Goal: Transaction & Acquisition: Purchase product/service

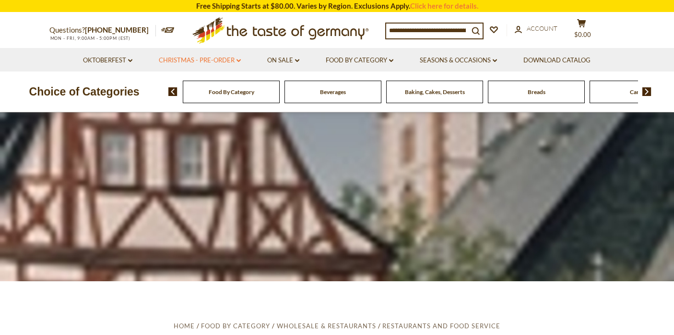
click at [209, 60] on link "Christmas - PRE-ORDER dropdown_arrow" at bounding box center [200, 60] width 82 height 11
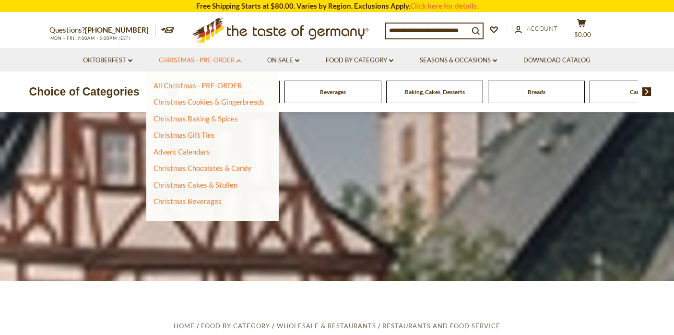
click at [219, 60] on link "Christmas - PRE-ORDER dropdown_arrow" at bounding box center [200, 60] width 82 height 11
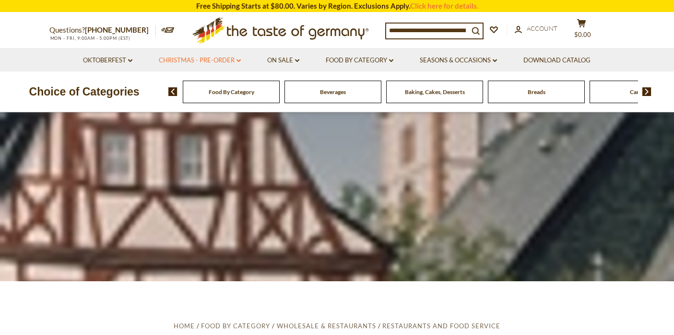
click at [224, 59] on link "Christmas - PRE-ORDER dropdown_arrow" at bounding box center [200, 60] width 82 height 11
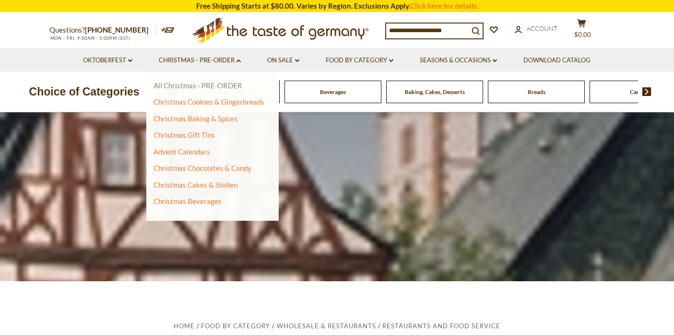
click at [220, 86] on link "All Christmas - PRE-ORDER" at bounding box center [198, 85] width 89 height 9
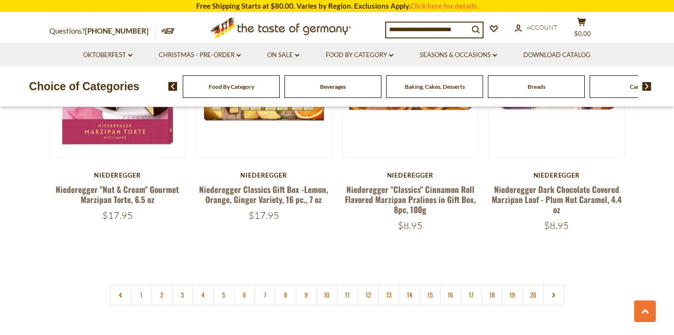
scroll to position [2253, 0]
click at [159, 284] on link "2" at bounding box center [162, 295] width 22 height 22
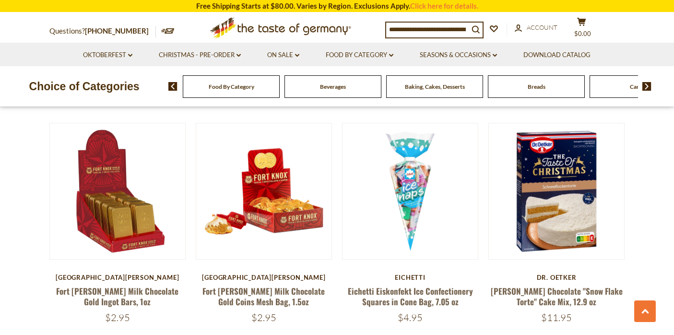
scroll to position [964, 0]
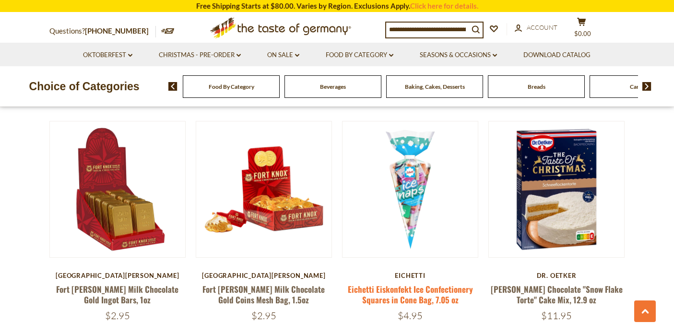
click at [403, 283] on link "Eichetti Eiskonfekt Ice Confectionery Squares in Cone Bag, 7.05 oz" at bounding box center [410, 294] width 125 height 22
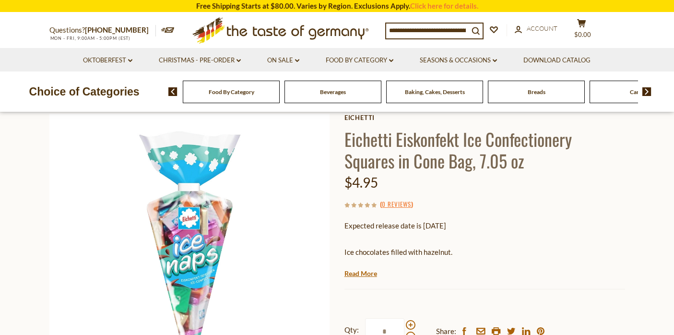
scroll to position [31, 0]
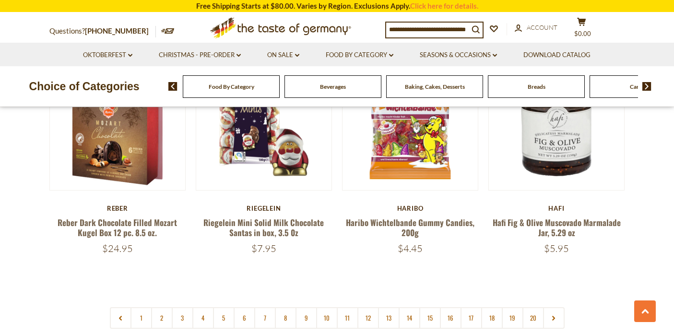
scroll to position [2253, 0]
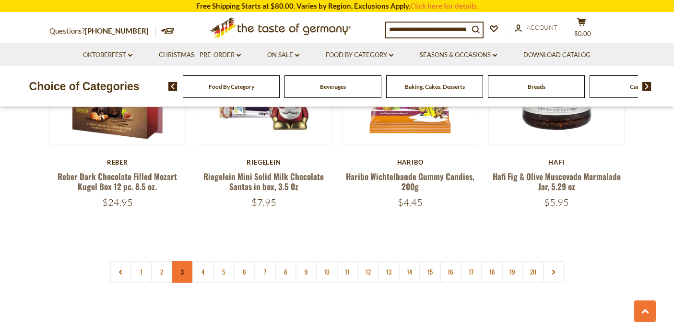
click at [183, 261] on link "3" at bounding box center [183, 272] width 22 height 22
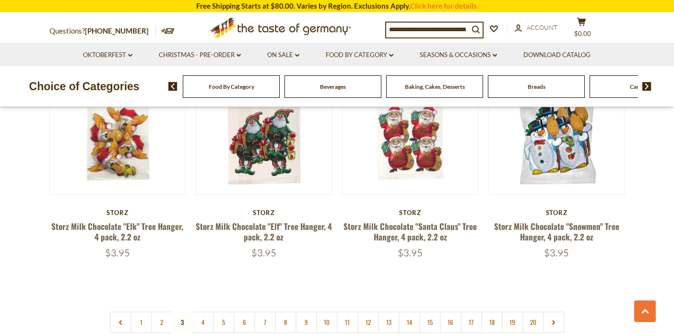
scroll to position [2278, 0]
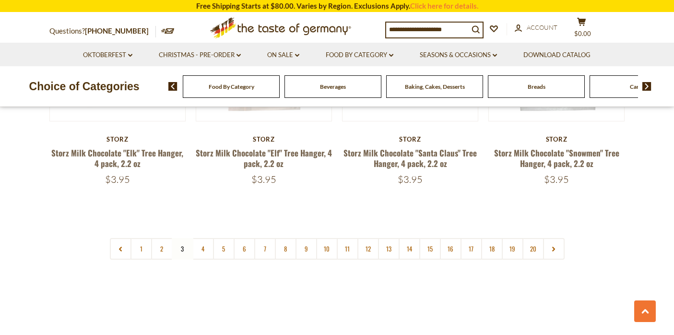
click at [204, 238] on link "4" at bounding box center [203, 249] width 22 height 22
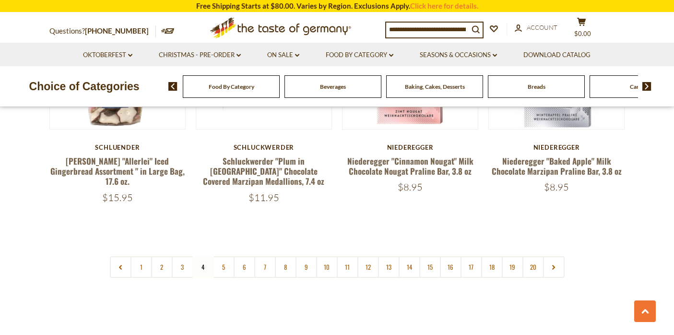
scroll to position [2283, 0]
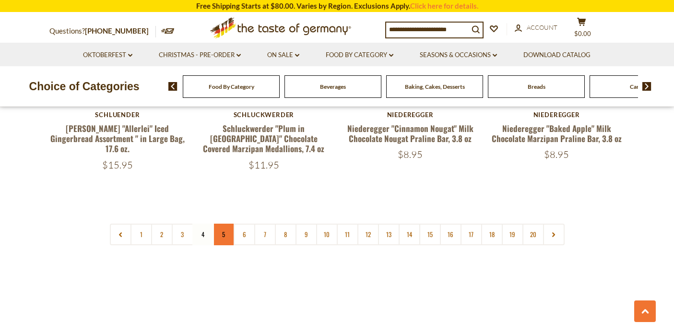
click at [222, 227] on link "5" at bounding box center [224, 235] width 22 height 22
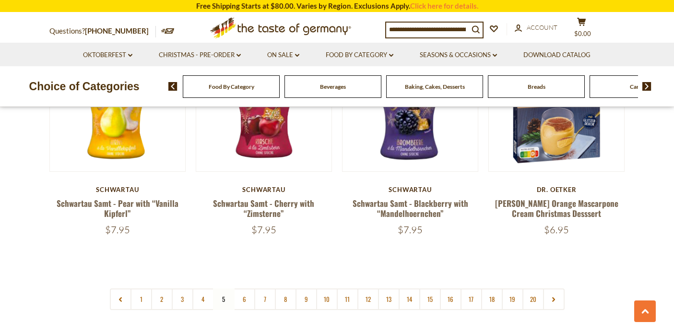
scroll to position [2267, 0]
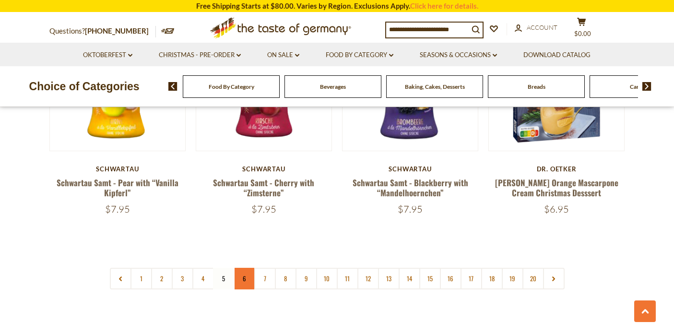
click at [244, 268] on link "6" at bounding box center [245, 279] width 22 height 22
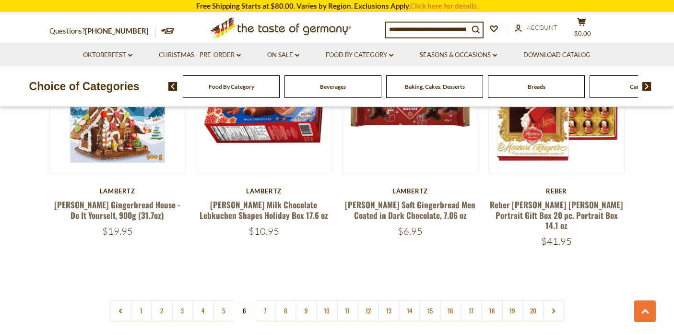
scroll to position [2220, 0]
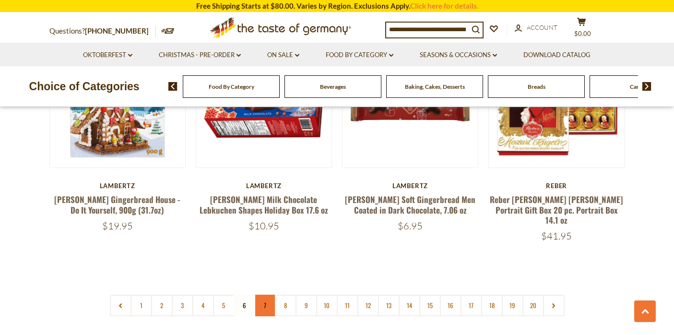
click at [265, 295] on link "7" at bounding box center [265, 306] width 22 height 22
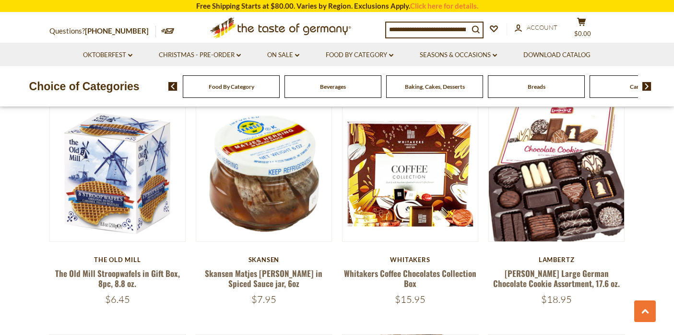
scroll to position [767, 0]
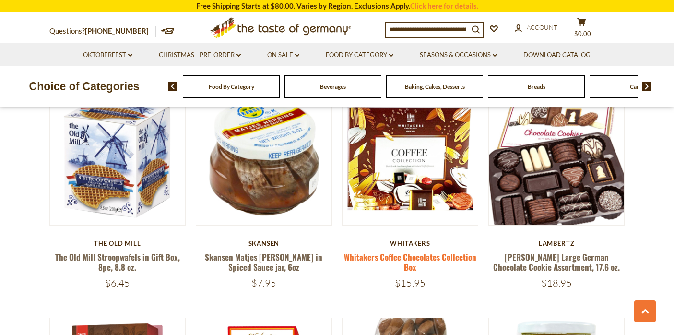
click at [411, 269] on link "Whitakers Coffee Chocolates Collection Box" at bounding box center [410, 262] width 132 height 22
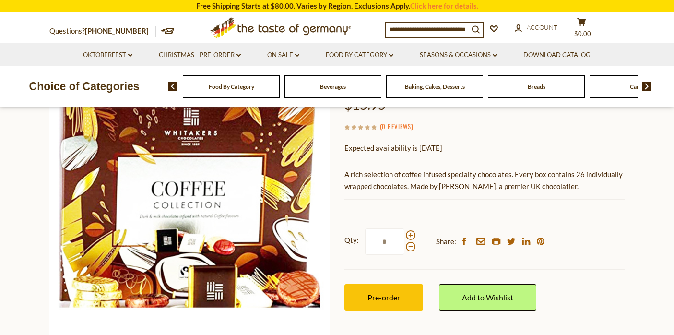
scroll to position [105, 0]
click at [386, 297] on span "Pre-order" at bounding box center [384, 297] width 33 height 9
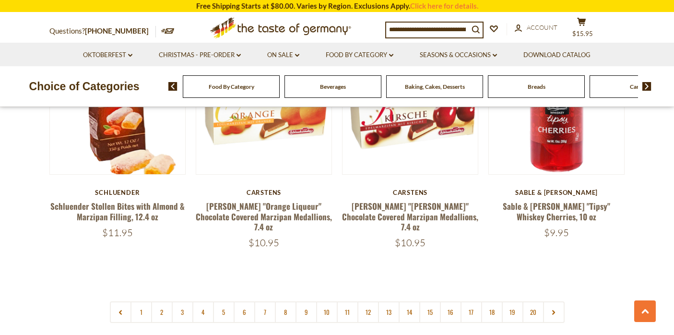
scroll to position [2213, 0]
click at [225, 301] on link "5" at bounding box center [224, 312] width 22 height 22
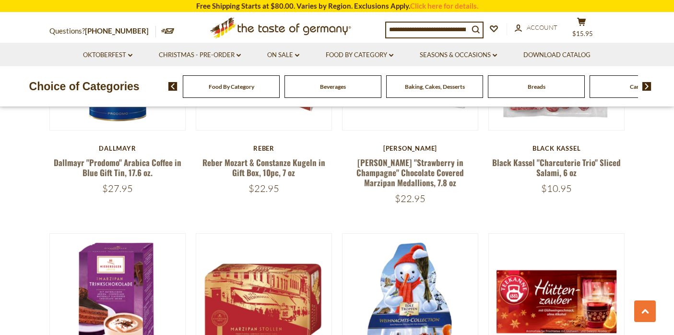
scroll to position [2273, 0]
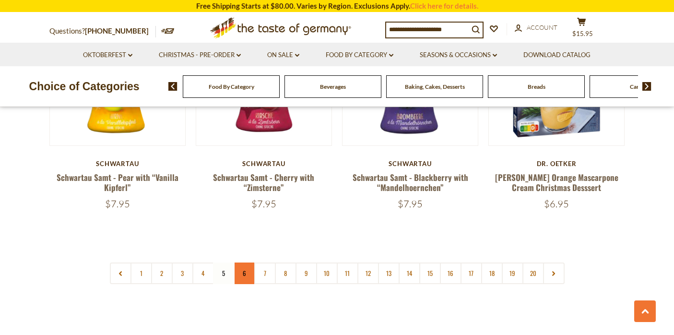
click at [248, 262] on link "6" at bounding box center [245, 273] width 22 height 22
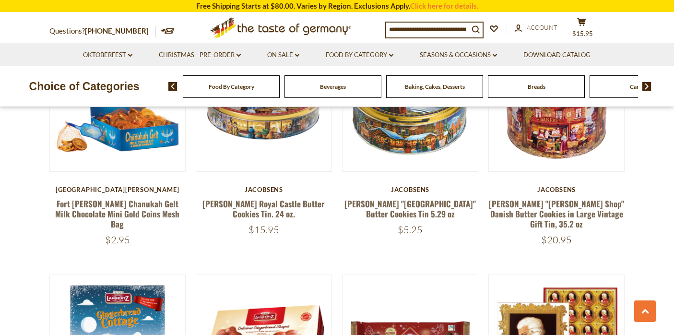
scroll to position [2271, 0]
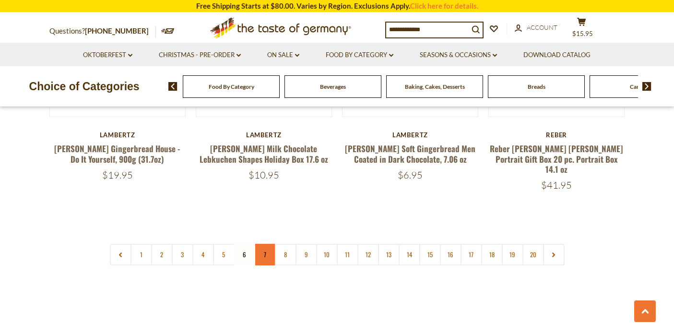
click at [267, 244] on link "7" at bounding box center [265, 255] width 22 height 22
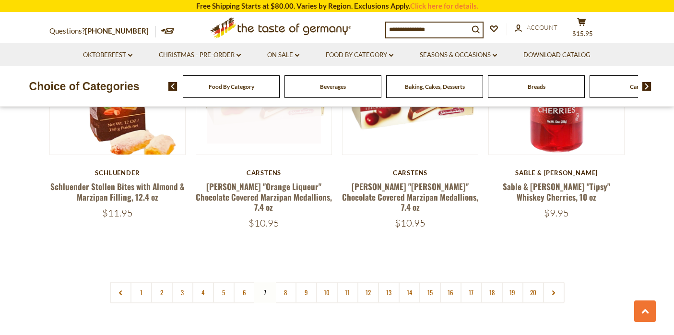
scroll to position [2233, 0]
click at [285, 281] on link "8" at bounding box center [286, 292] width 22 height 22
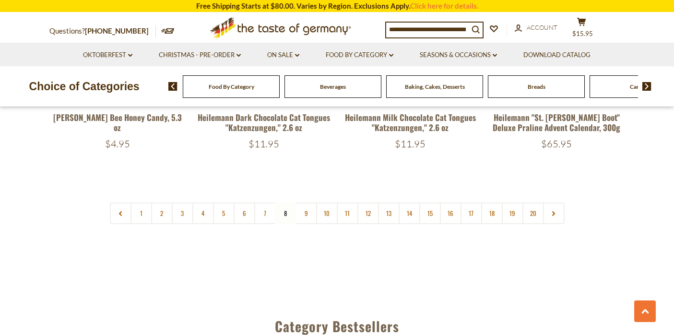
scroll to position [2317, 0]
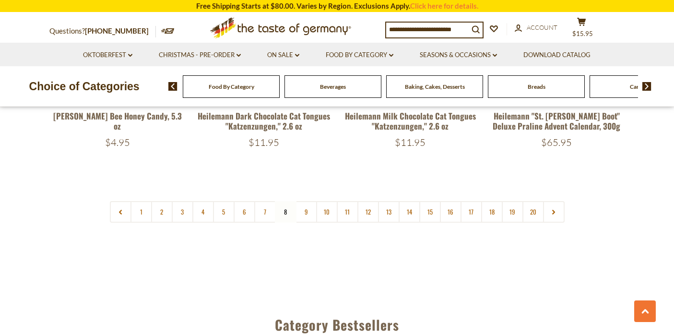
click at [555, 210] on icon at bounding box center [554, 212] width 6 height 5
click at [533, 201] on link "20" at bounding box center [534, 212] width 22 height 22
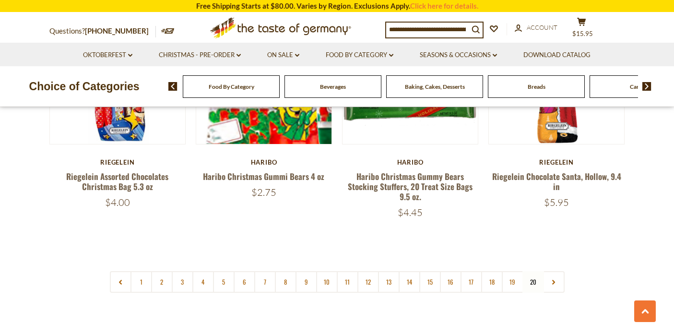
scroll to position [492, 0]
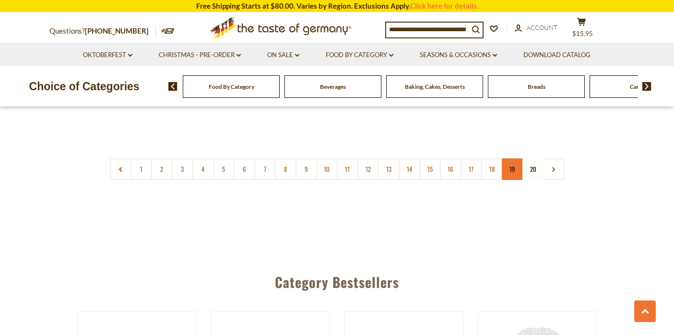
click at [513, 171] on link "19" at bounding box center [513, 169] width 22 height 22
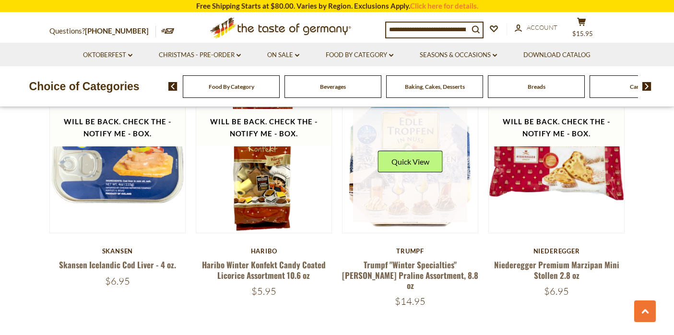
scroll to position [1206, 0]
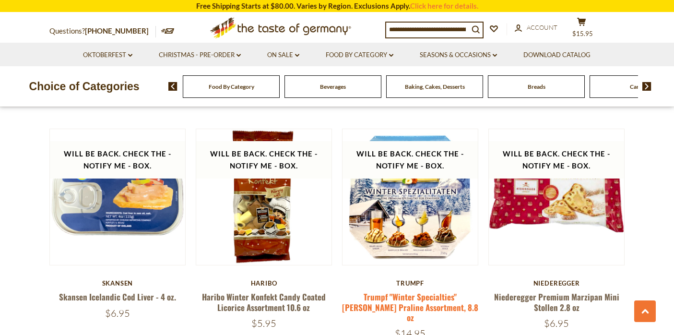
click at [419, 291] on link "Trumpf "Winter Specialties" [PERSON_NAME] Praline Assortment, 8.8 oz" at bounding box center [410, 307] width 136 height 33
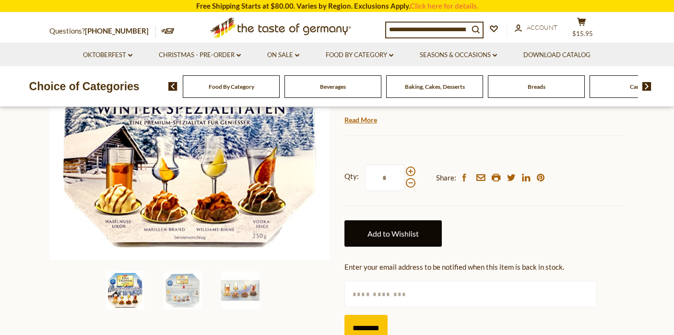
scroll to position [199, 0]
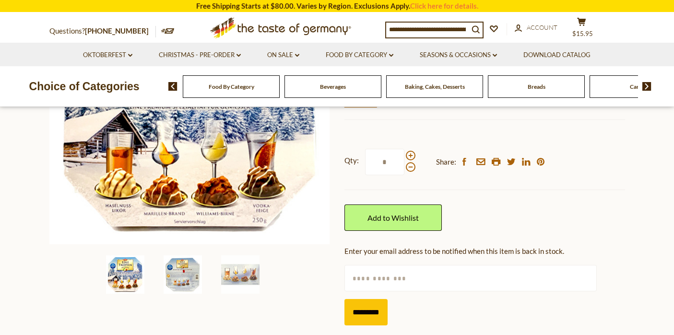
click at [187, 272] on img at bounding box center [183, 274] width 38 height 38
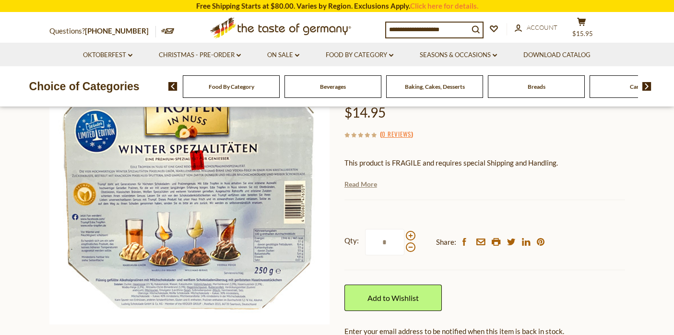
scroll to position [119, 0]
click at [367, 185] on link "Read More" at bounding box center [361, 185] width 33 height 10
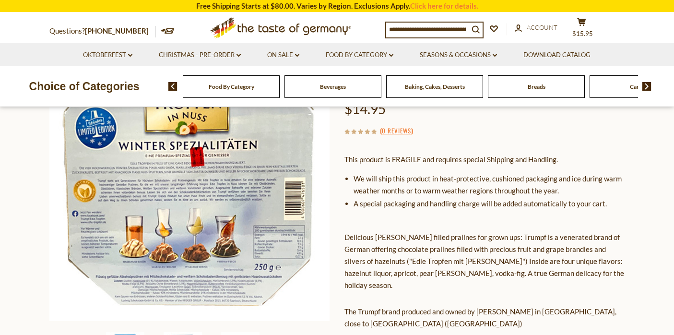
scroll to position [122, 0]
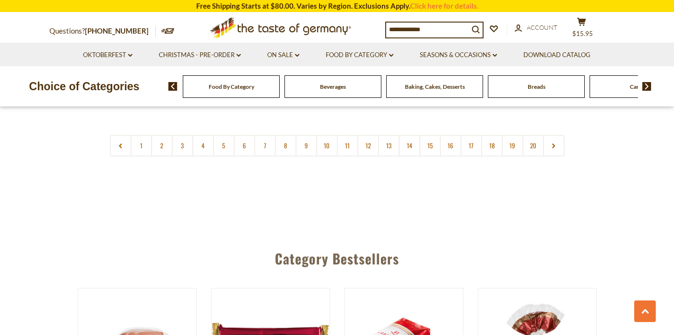
scroll to position [2409, 0]
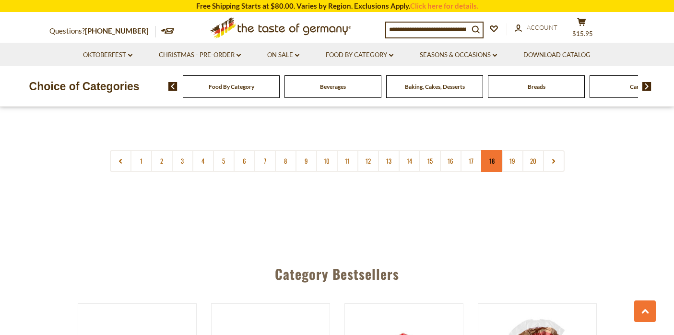
click at [490, 150] on link "18" at bounding box center [492, 161] width 22 height 22
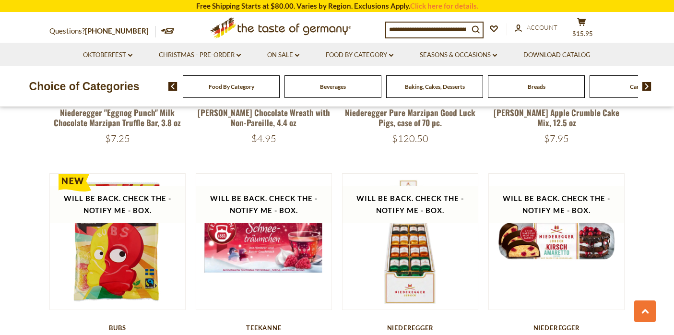
scroll to position [451, 0]
